Goal: Transaction & Acquisition: Purchase product/service

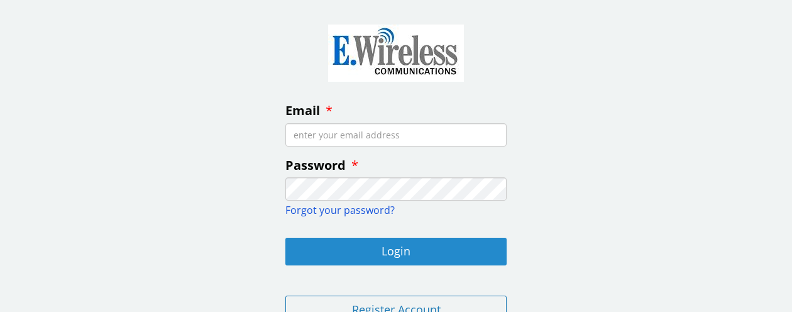
type input "[PERSON_NAME][EMAIL_ADDRESS][DOMAIN_NAME]"
click at [397, 250] on button "Login" at bounding box center [395, 252] width 221 height 28
type input "[PERSON_NAME][EMAIL_ADDRESS][DOMAIN_NAME]"
click at [400, 253] on button "Login" at bounding box center [395, 252] width 221 height 28
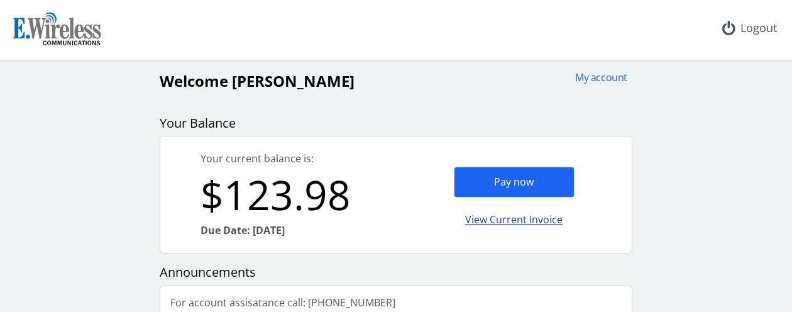
click at [508, 221] on div "View Current Invoice" at bounding box center [514, 220] width 121 height 30
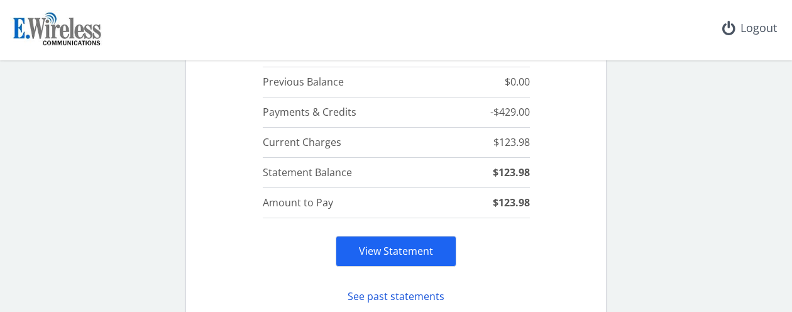
scroll to position [189, 0]
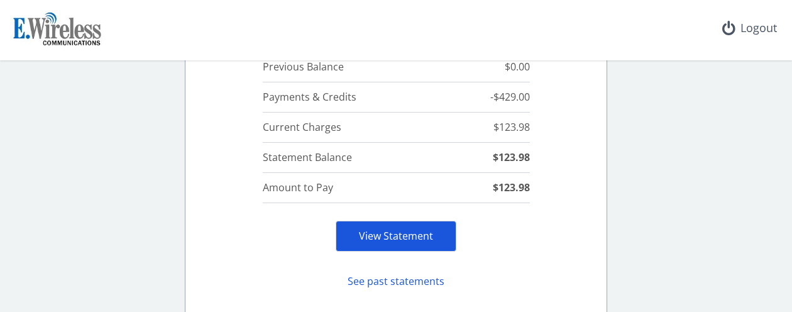
click at [386, 236] on link "View Statement" at bounding box center [396, 236] width 74 height 14
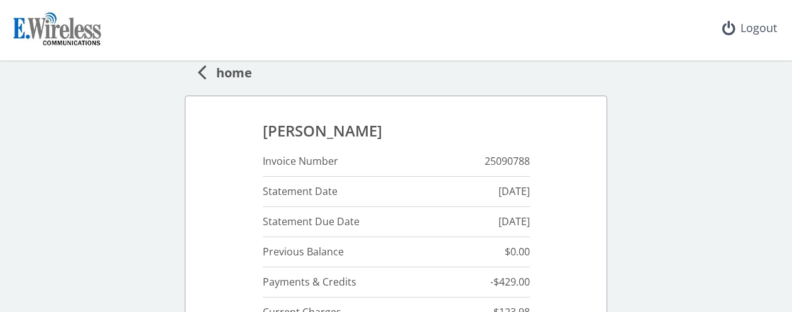
scroll to position [0, 0]
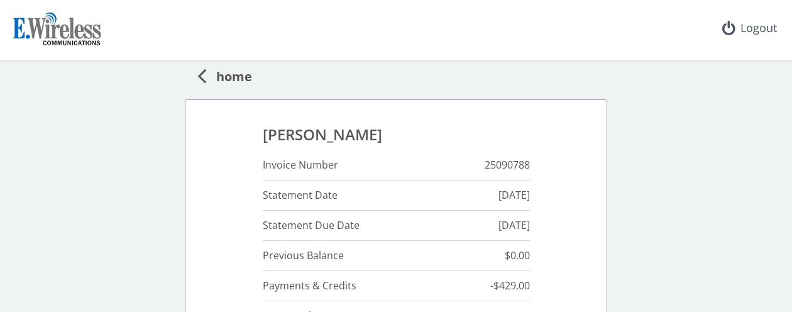
click at [197, 73] on icon at bounding box center [201, 75] width 9 height 25
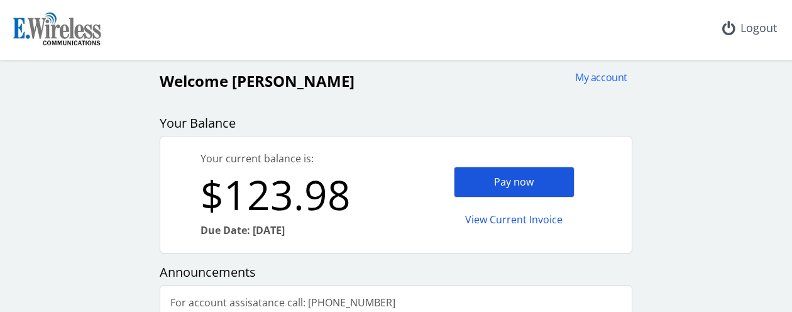
click at [513, 180] on div "Pay now" at bounding box center [514, 182] width 121 height 31
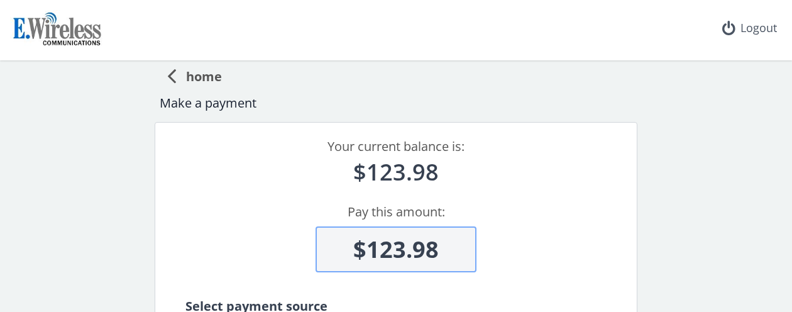
scroll to position [126, 0]
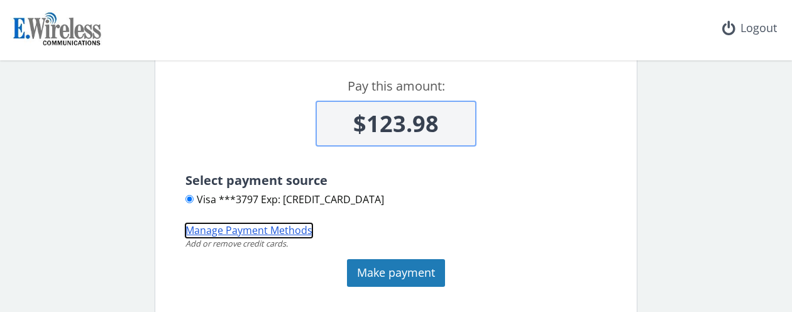
click at [216, 231] on button "Manage Payment Methods" at bounding box center [248, 230] width 127 height 14
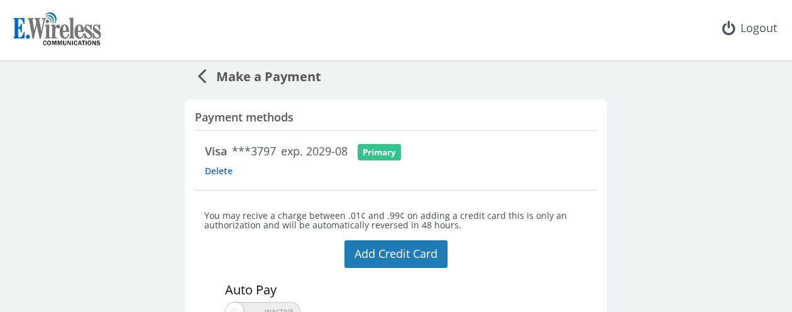
click at [207, 172] on span "Delete" at bounding box center [239, 171] width 68 height 12
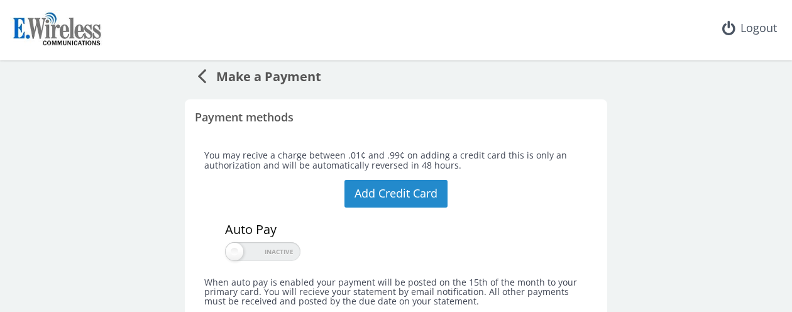
click at [388, 187] on button "Add Credit Card" at bounding box center [395, 194] width 103 height 28
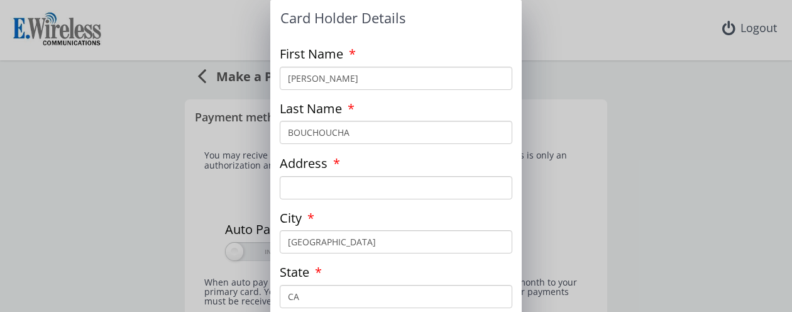
click at [293, 190] on input "Address" at bounding box center [396, 187] width 232 height 23
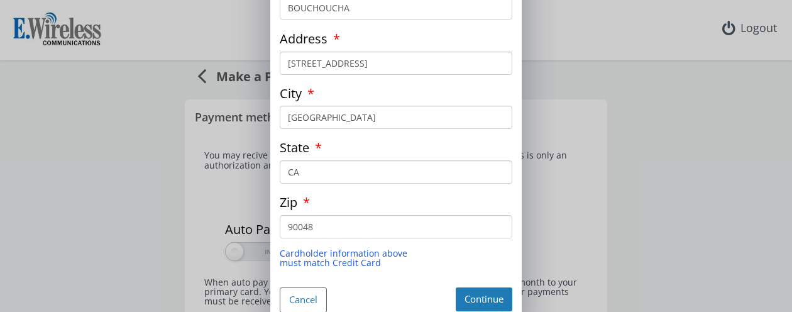
scroll to position [139, 0]
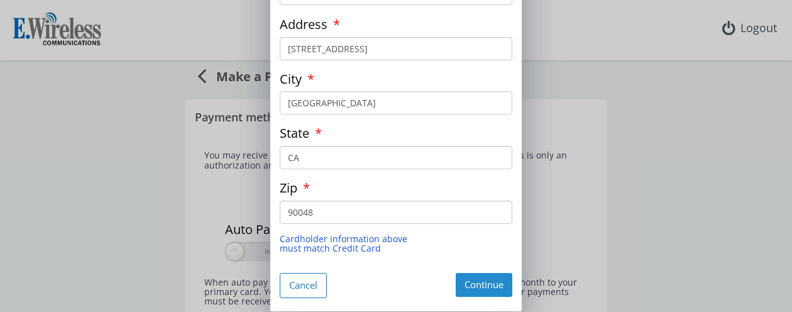
type input "[STREET_ADDRESS]"
click at [483, 281] on button "Continue" at bounding box center [484, 284] width 57 height 23
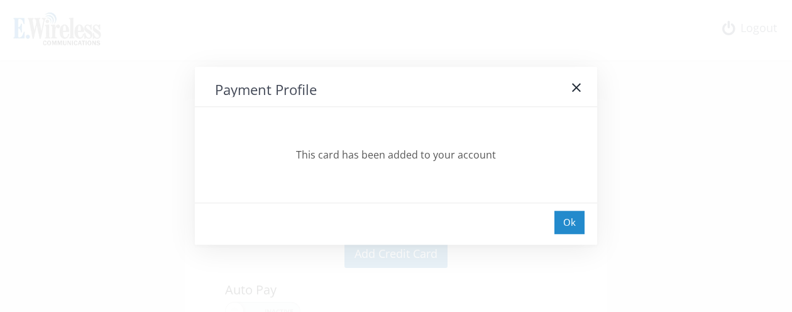
click at [569, 224] on div "Ok" at bounding box center [569, 222] width 30 height 23
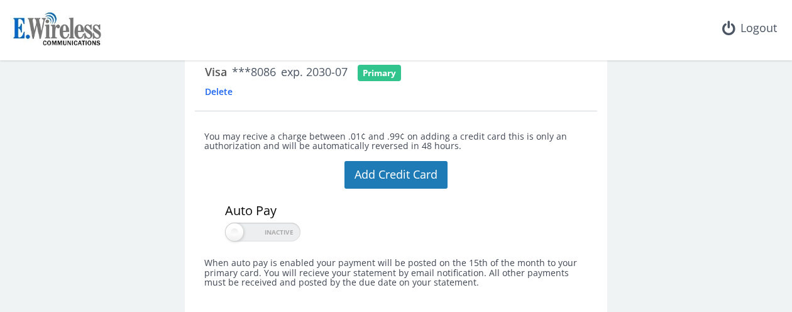
scroll to position [84, 0]
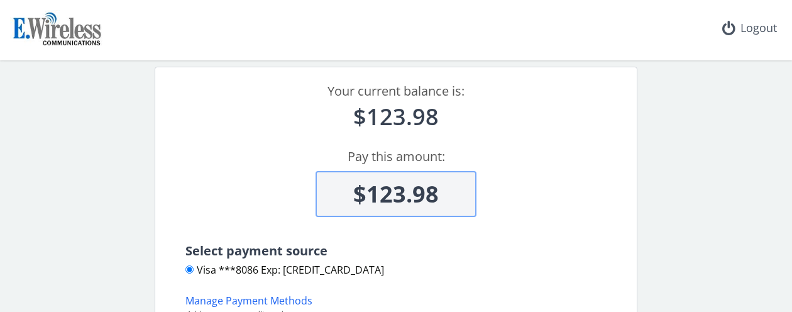
scroll to position [189, 0]
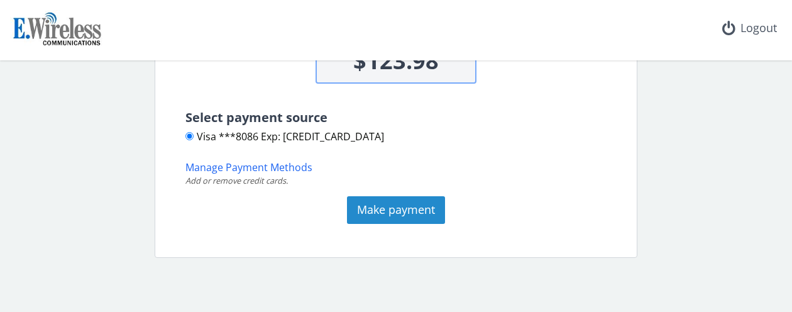
click at [402, 206] on button "Make payment" at bounding box center [396, 210] width 98 height 28
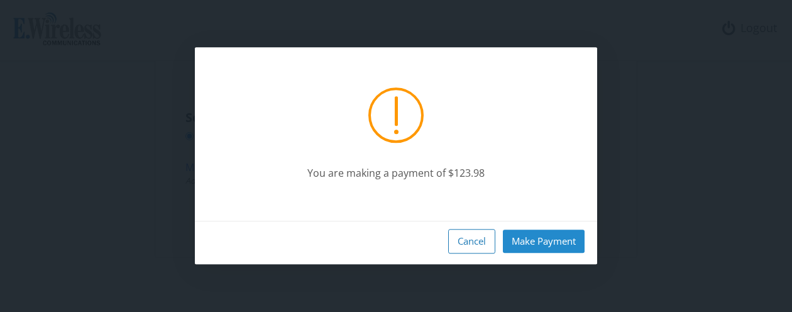
click at [551, 242] on button "Make Payment" at bounding box center [544, 240] width 82 height 23
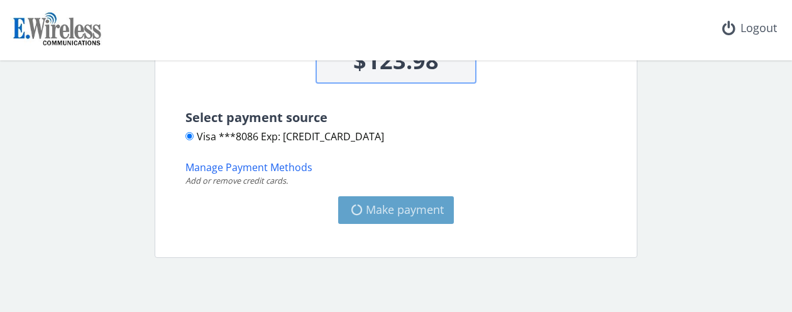
type input "$0"
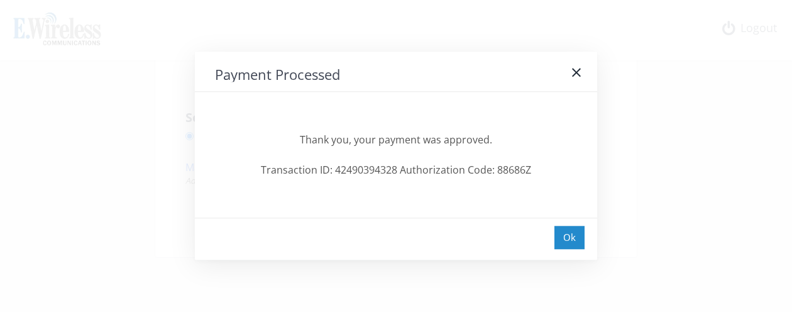
click at [572, 234] on div "Ok" at bounding box center [569, 237] width 30 height 23
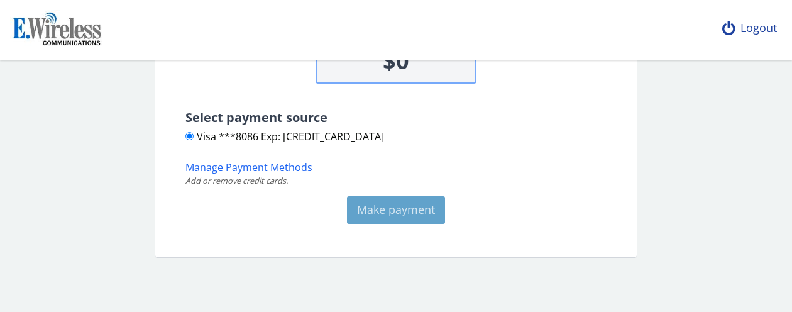
click at [760, 28] on div "Logout" at bounding box center [749, 28] width 75 height 57
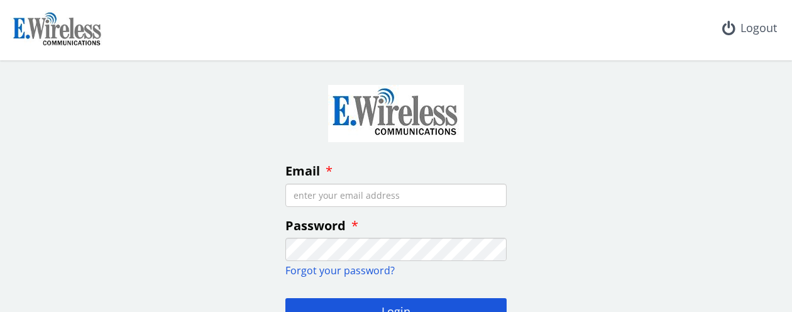
type input "[PERSON_NAME][EMAIL_ADDRESS][DOMAIN_NAME]"
